Goal: Information Seeking & Learning: Learn about a topic

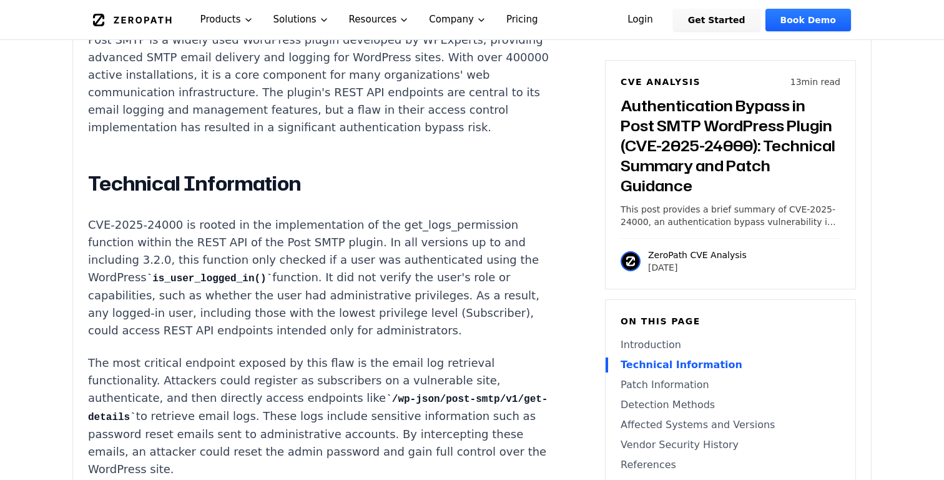
scroll to position [1102, 0]
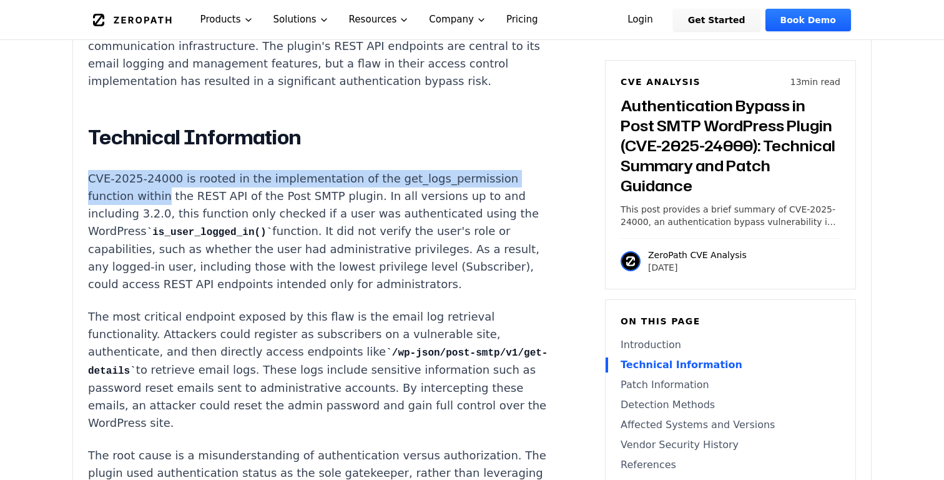
drag, startPoint x: 115, startPoint y: 151, endPoint x: 114, endPoint y: 182, distance: 30.6
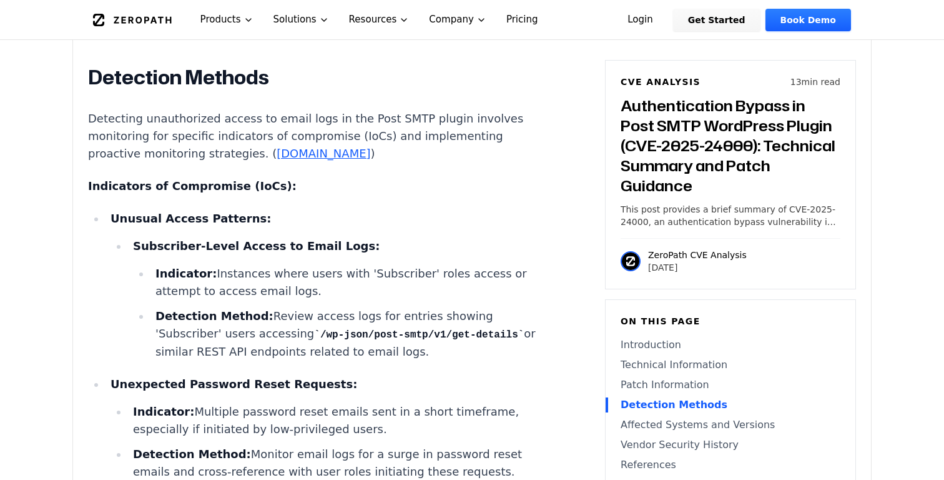
scroll to position [1960, 0]
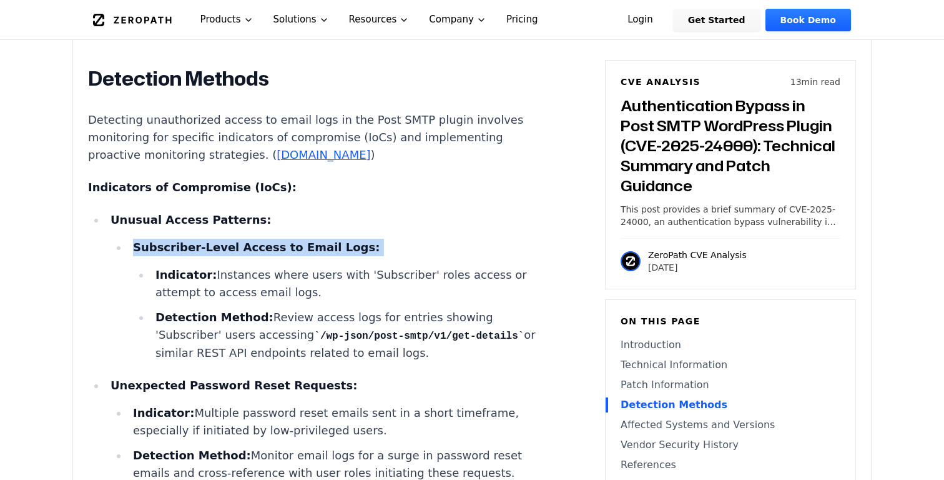
drag, startPoint x: 145, startPoint y: 174, endPoint x: 420, endPoint y: 183, distance: 275.6
click at [421, 239] on ul "Subscriber-Level Access to Email Logs: Indicator: Instances where users with 'S…" at bounding box center [332, 300] width 442 height 123
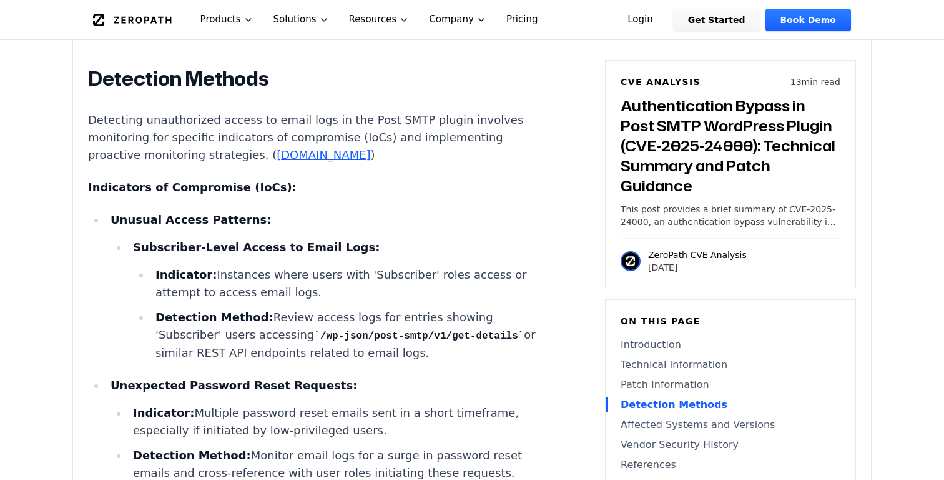
drag, startPoint x: 197, startPoint y: 246, endPoint x: 492, endPoint y: 237, distance: 294.9
click at [498, 309] on li "Detection Method: Review access logs for entries showing 'Subscriber' users acc…" at bounding box center [352, 335] width 402 height 53
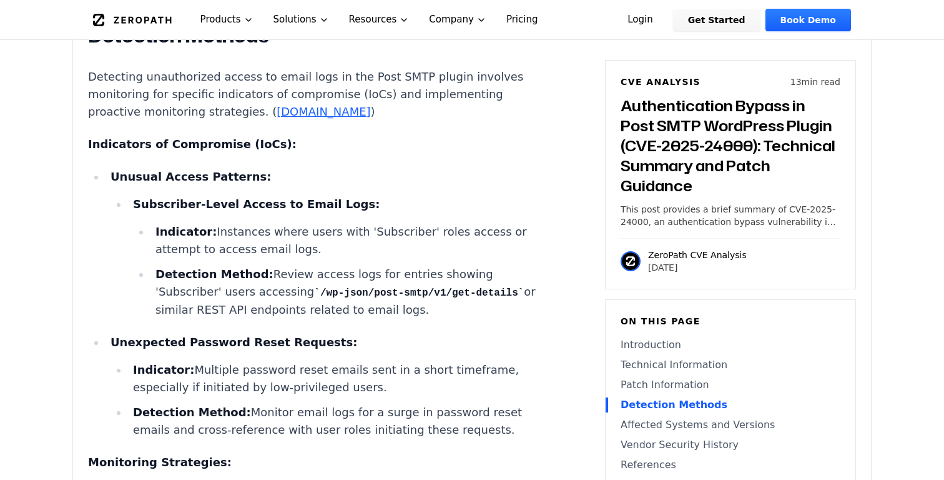
scroll to position [2032, 0]
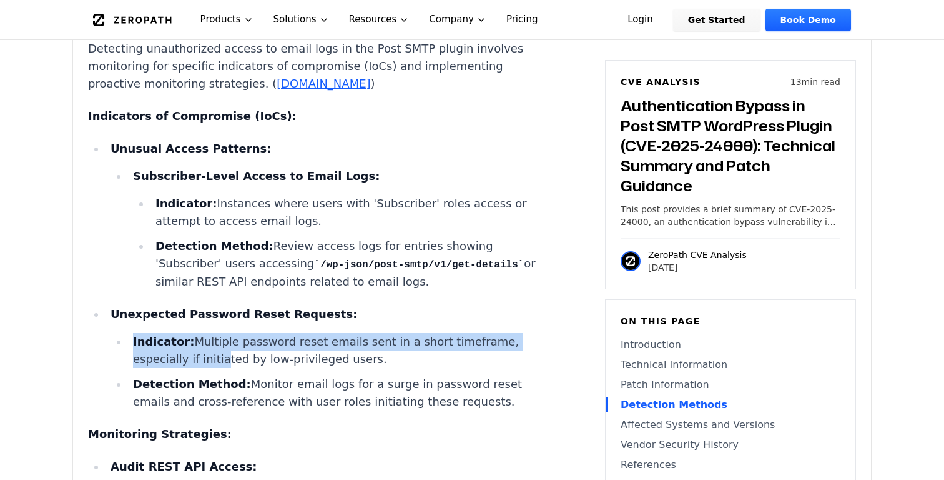
drag, startPoint x: 129, startPoint y: 260, endPoint x: 149, endPoint y: 290, distance: 35.9
click at [149, 333] on li "Indicator: Multiple password reset emails sent in a short timeframe, especially…" at bounding box center [340, 350] width 425 height 35
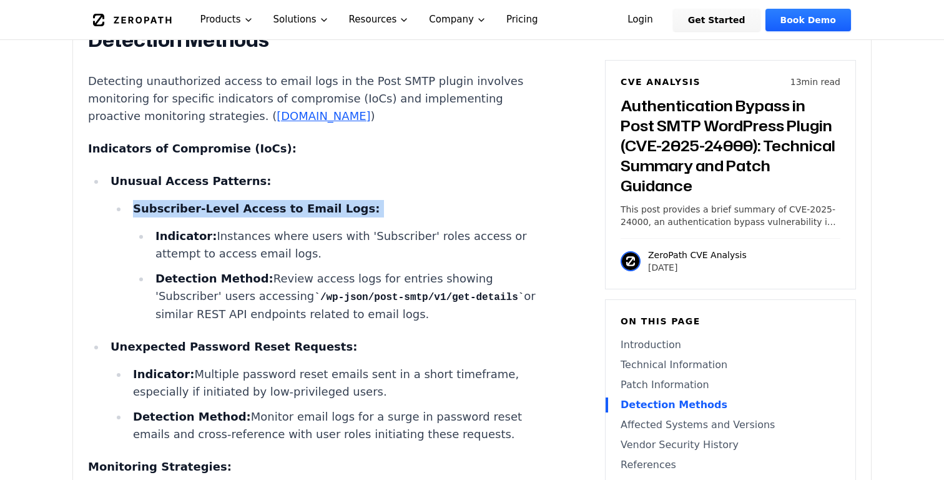
drag, startPoint x: 134, startPoint y: 128, endPoint x: 315, endPoint y: 139, distance: 180.8
click at [322, 200] on li "Subscriber-Level Access to Email Logs: Indicator: Instances where users with 'S…" at bounding box center [340, 261] width 425 height 123
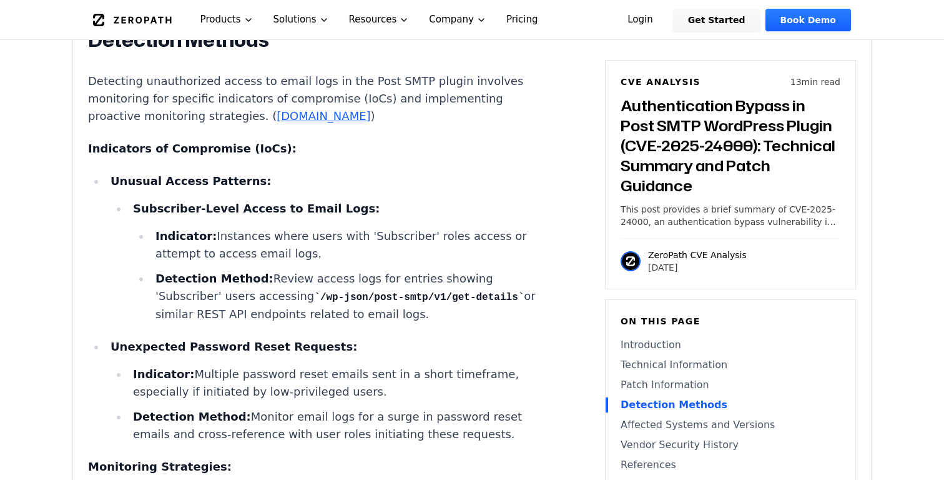
click at [244, 227] on li "Indicator: Instances where users with 'Subscriber' roles access or attempt to a…" at bounding box center [352, 244] width 402 height 35
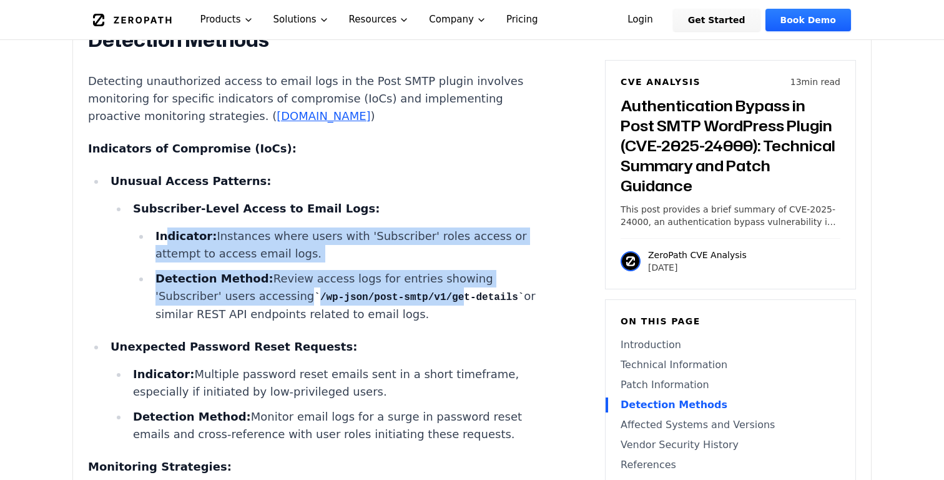
drag, startPoint x: 168, startPoint y: 166, endPoint x: 359, endPoint y: 217, distance: 197.7
click at [360, 227] on ul "Indicator: Instances where users with 'Subscriber' roles access or attempt to a…" at bounding box center [343, 275] width 420 height 96
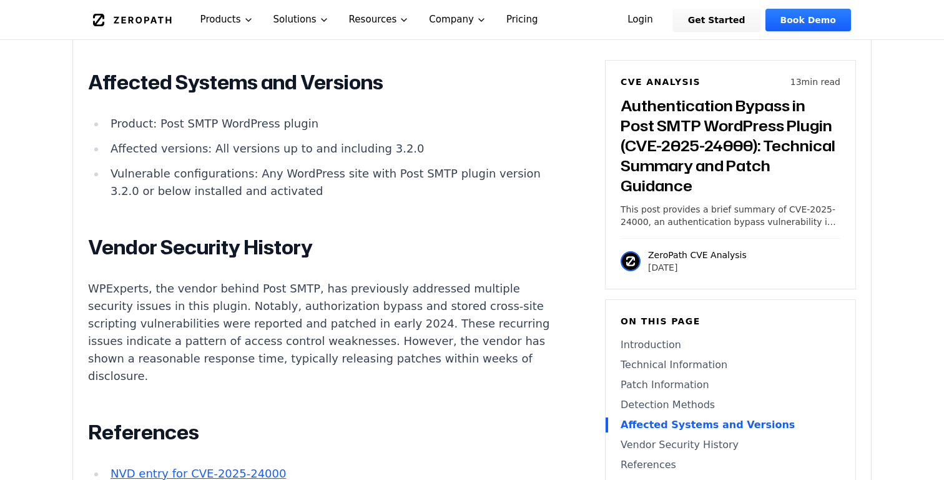
scroll to position [2817, 0]
